Goal: Task Accomplishment & Management: Manage account settings

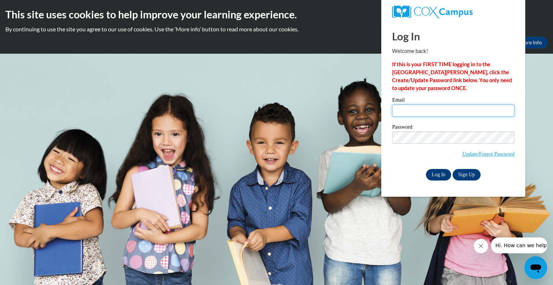
type input "clanese@aurora-schools.org"
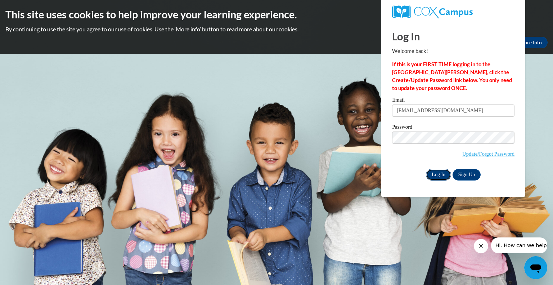
click at [436, 180] on input "Log In" at bounding box center [438, 175] width 25 height 12
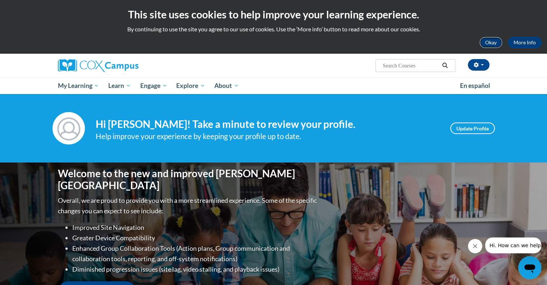
click at [499, 41] on button "Okay" at bounding box center [491, 43] width 23 height 12
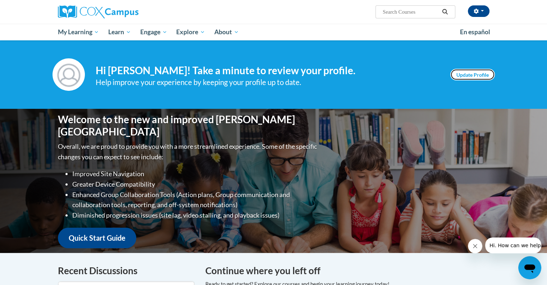
click at [476, 70] on link "Update Profile" at bounding box center [472, 75] width 45 height 12
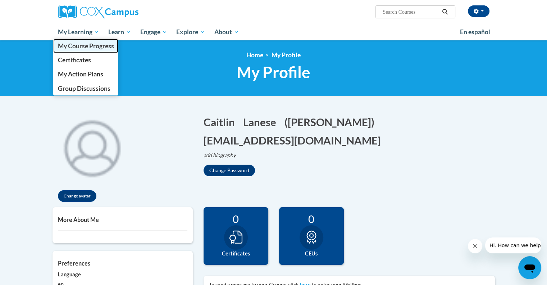
click at [95, 46] on span "My Course Progress" at bounding box center [86, 46] width 56 height 8
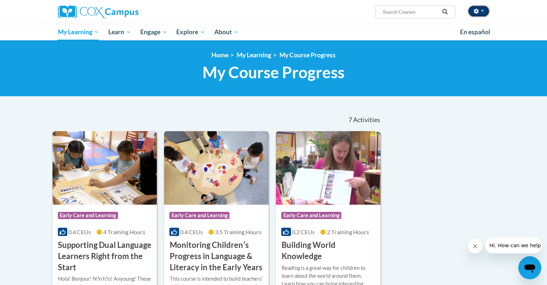
click at [478, 9] on icon "button" at bounding box center [476, 11] width 5 height 5
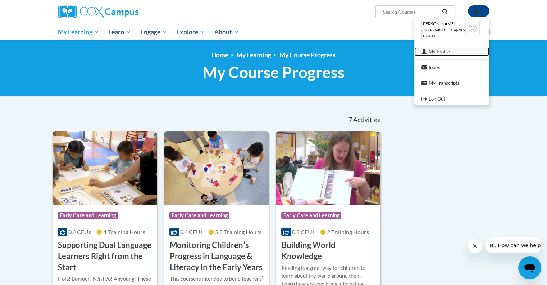
click at [442, 52] on link "My Profile" at bounding box center [451, 51] width 75 height 9
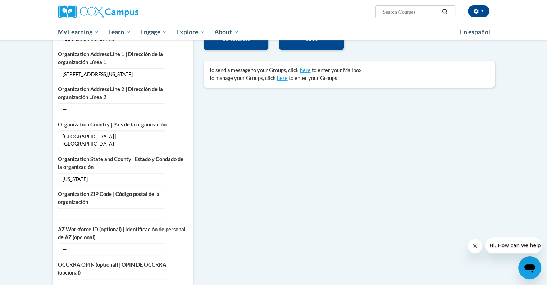
scroll to position [216, 0]
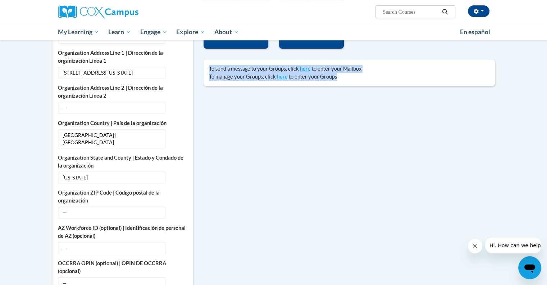
drag, startPoint x: 0, startPoint y: 0, endPoint x: 383, endPoint y: 51, distance: 386.8
click at [383, 51] on div "More About Me Click or press to edit any of the profile fields below. Select mu…" at bounding box center [273, 279] width 453 height 576
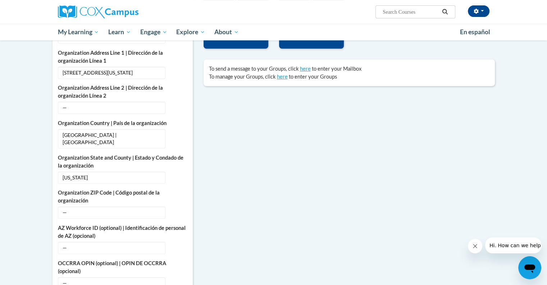
click at [296, 181] on div "More About Me Click or press to edit any of the profile fields below. Select mu…" at bounding box center [273, 279] width 453 height 576
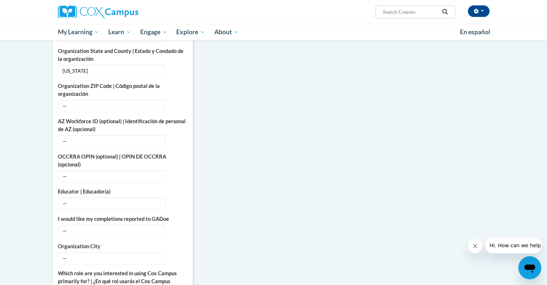
scroll to position [335, 0]
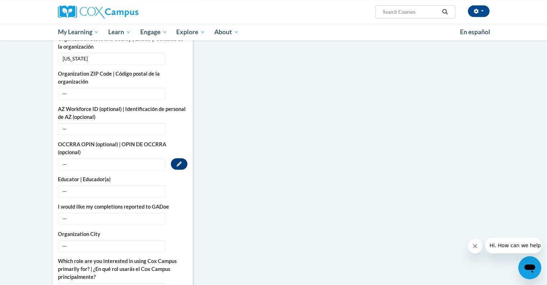
click at [66, 158] on span "—" at bounding box center [112, 164] width 108 height 12
click at [64, 158] on span "—" at bounding box center [112, 164] width 108 height 12
click at [106, 160] on span "—" at bounding box center [112, 164] width 108 height 12
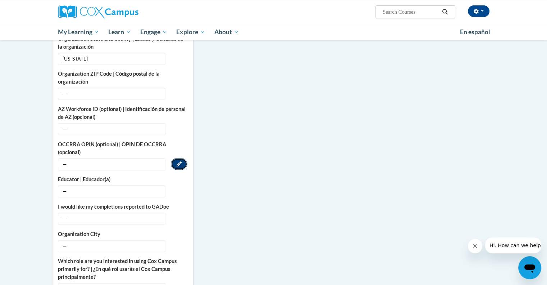
click at [181, 161] on icon "Custom profile fields" at bounding box center [179, 163] width 5 height 5
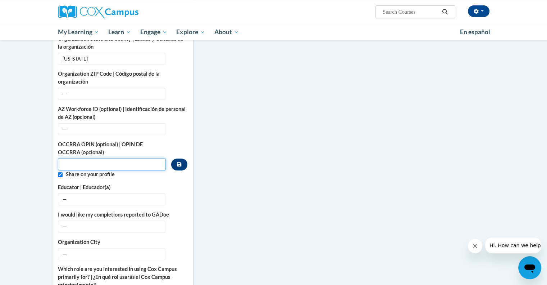
click at [86, 158] on input "Custom profile fields" at bounding box center [112, 164] width 108 height 12
paste input "[DATE]-3292"
click at [232, 169] on div "More About Me Click or press to edit any of the profile fields below. Select mu…" at bounding box center [273, 164] width 453 height 584
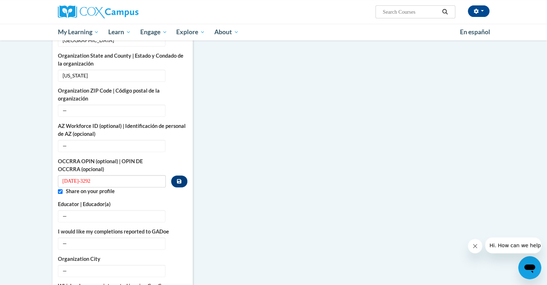
scroll to position [317, 0]
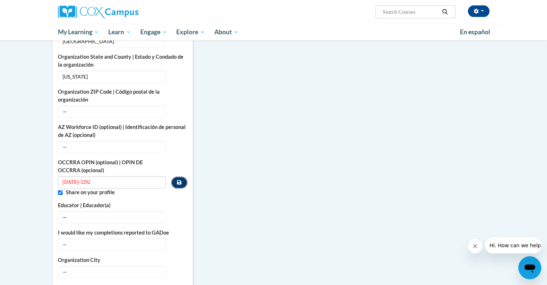
click at [181, 180] on icon "Custom profile fields" at bounding box center [179, 182] width 4 height 4
click at [178, 180] on icon "Custom profile fields" at bounding box center [179, 182] width 4 height 5
drag, startPoint x: 105, startPoint y: 176, endPoint x: 47, endPoint y: 171, distance: 57.7
click at [47, 171] on div "More About Me Click or press to edit any of the profile fields below. Select mu…" at bounding box center [122, 182] width 151 height 584
type input "11333292"
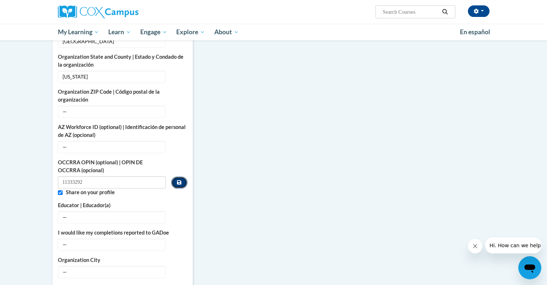
click at [177, 176] on button "Custom profile fields" at bounding box center [179, 182] width 16 height 12
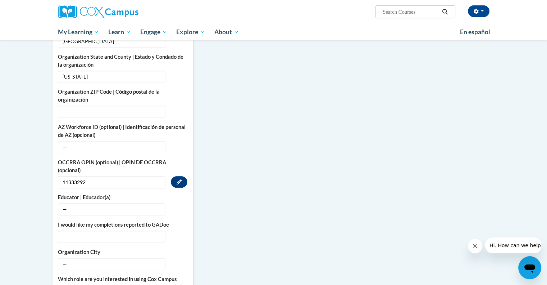
click at [228, 199] on div "More About Me Click or press to edit any of the profile fields below. Select mu…" at bounding box center [273, 178] width 453 height 576
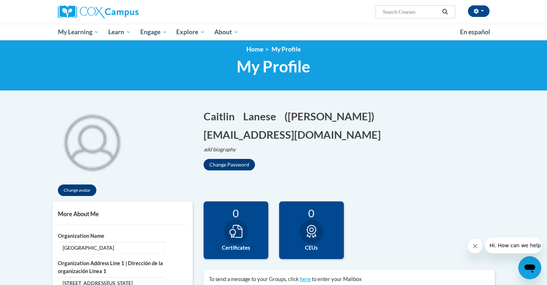
scroll to position [0, 0]
